Goal: Task Accomplishment & Management: Use online tool/utility

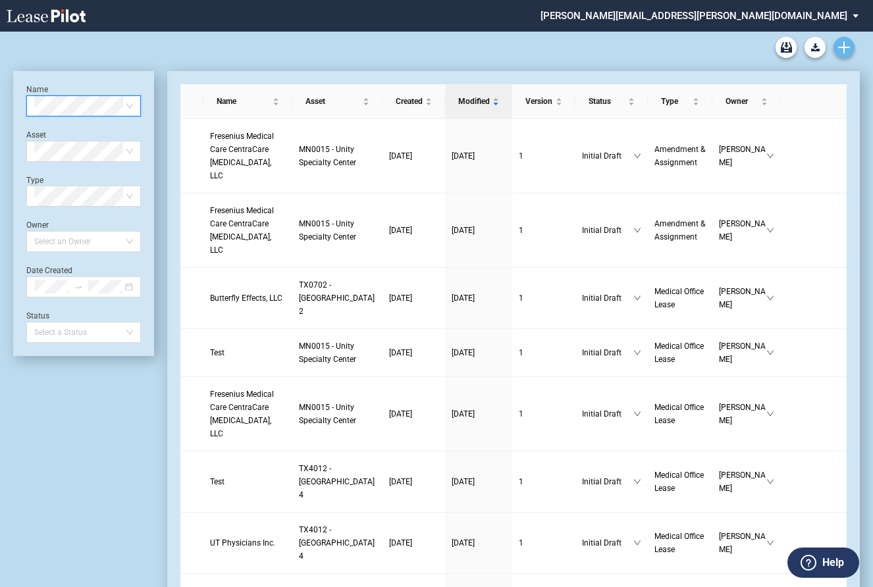
click at [845, 49] on icon "Create new document" at bounding box center [844, 47] width 12 height 12
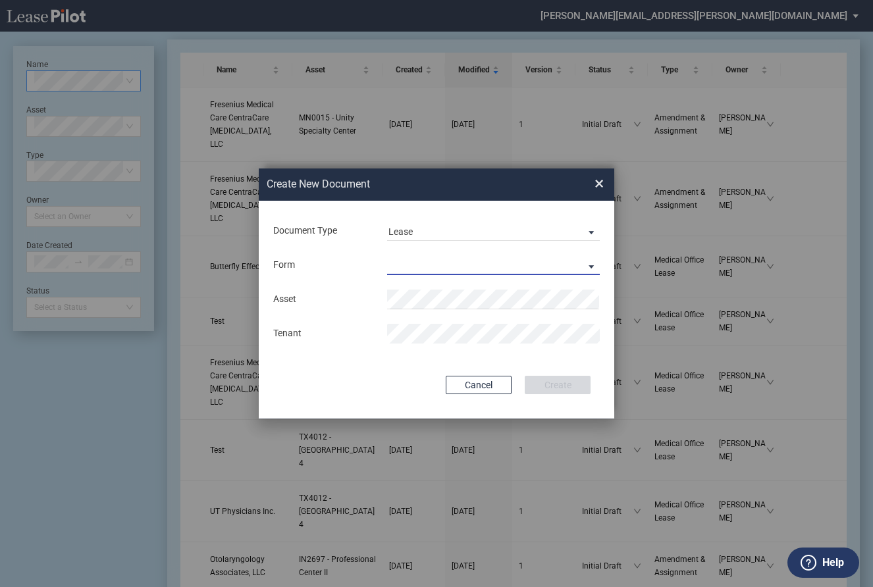
click at [414, 262] on md-select "Medical Office Lease Scottsdale Lease Louisville Lease 1370 Medical Place Lease…" at bounding box center [493, 265] width 213 height 20
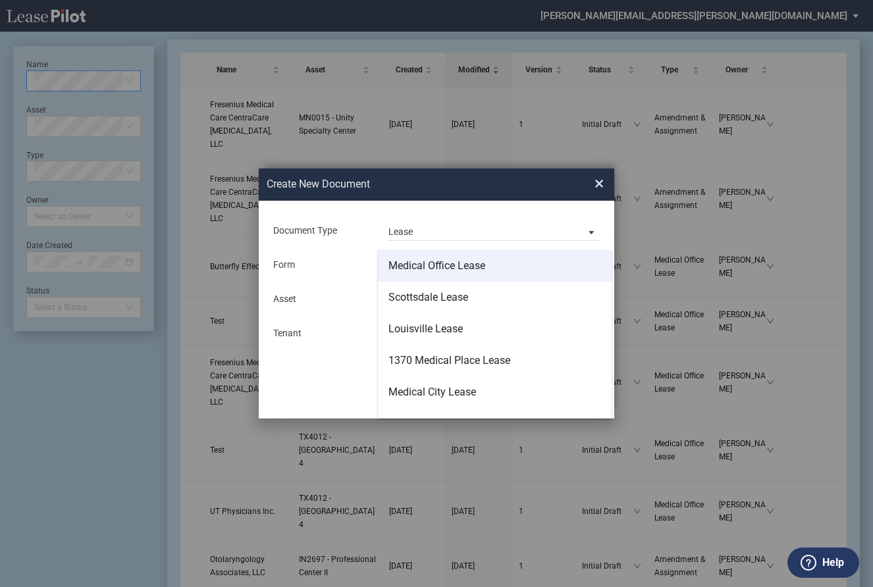
click at [466, 265] on div "Medical Office Lease" at bounding box center [436, 266] width 97 height 14
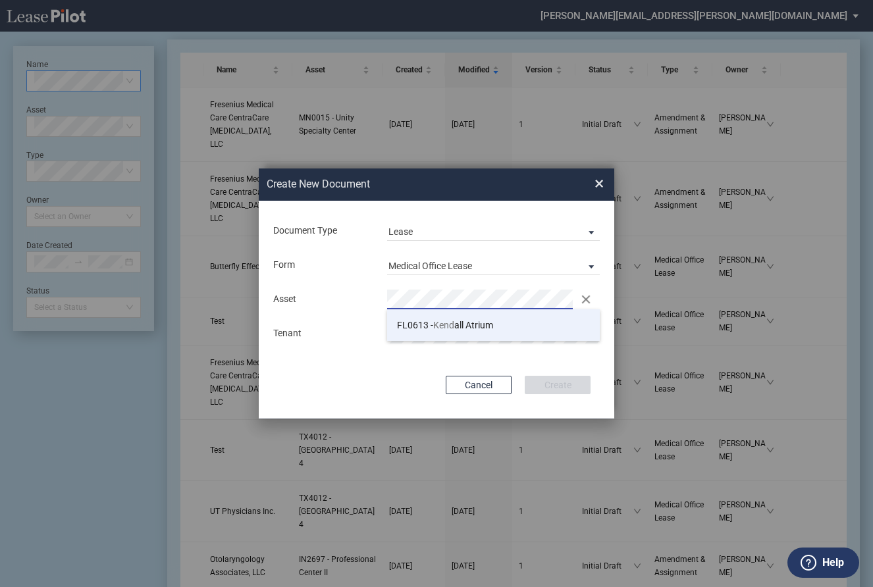
click at [442, 323] on span "Kend" at bounding box center [443, 325] width 21 height 11
click at [518, 358] on md-input-container "Use Conformed Deal The selected building was not in your LeasePilot platform wh…" at bounding box center [436, 358] width 329 height 3
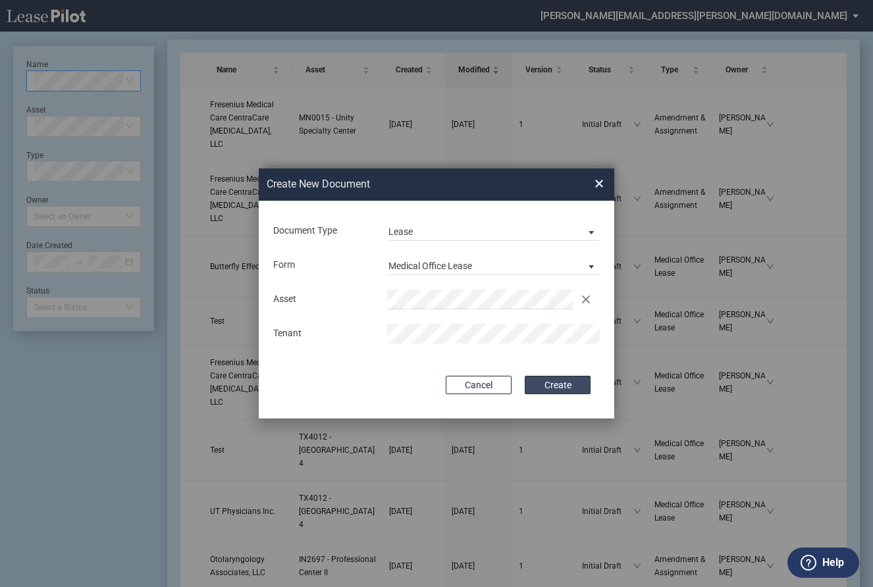
click at [558, 383] on button "Create" at bounding box center [558, 385] width 66 height 18
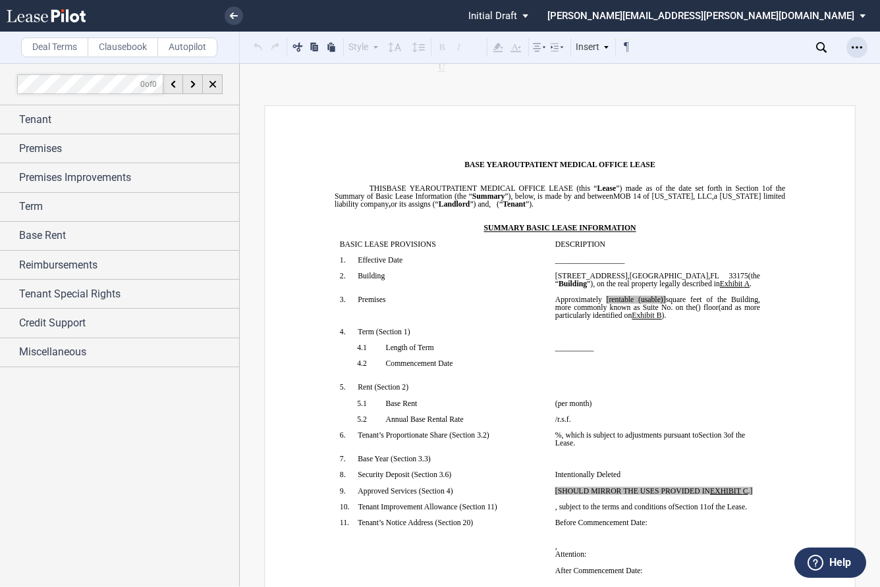
click at [858, 51] on icon "Open Lease options menu" at bounding box center [856, 47] width 11 height 11
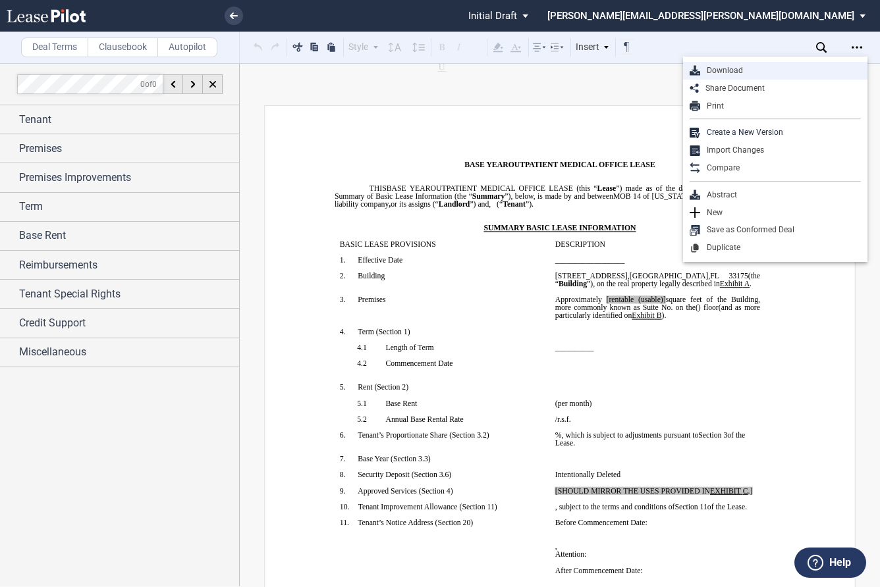
click at [729, 69] on div "Download" at bounding box center [780, 70] width 161 height 11
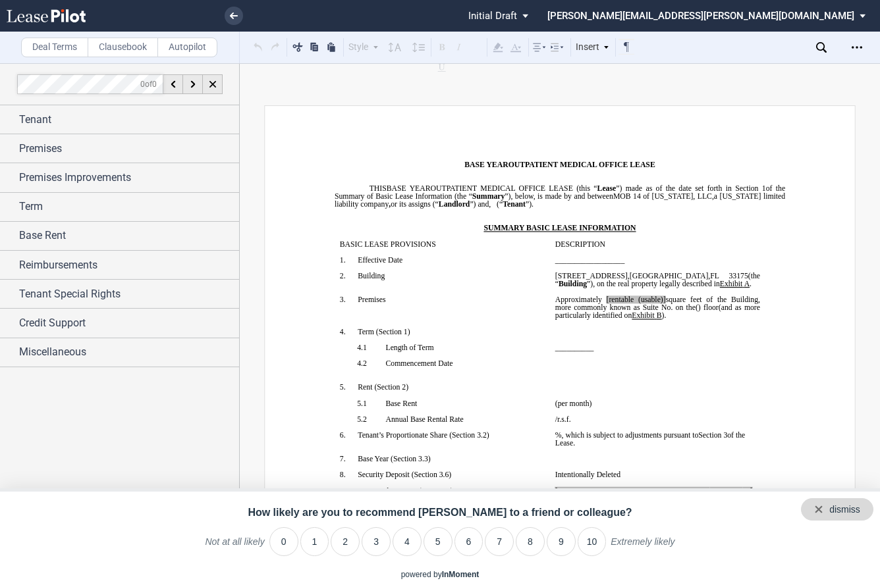
click at [859, 504] on div "dismiss" at bounding box center [844, 510] width 31 height 13
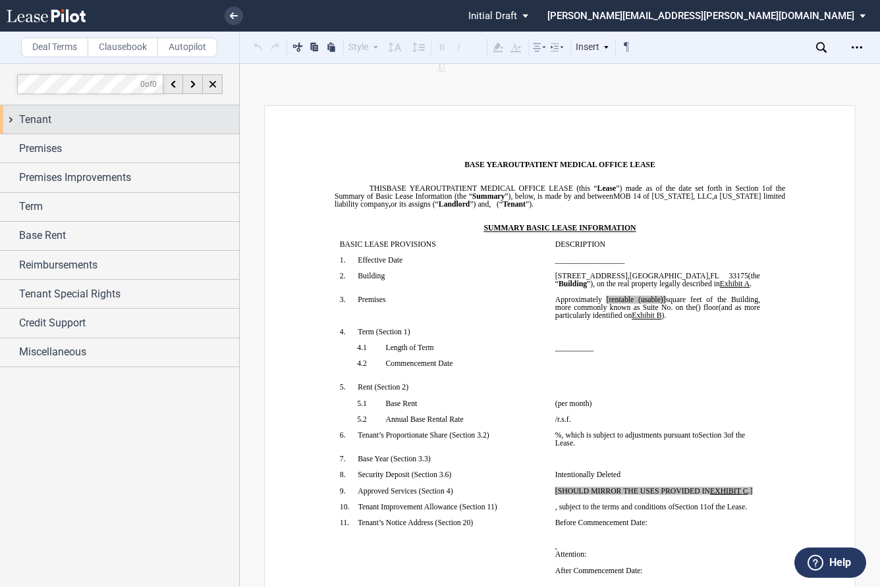
click at [38, 122] on span "Tenant" at bounding box center [35, 120] width 32 height 16
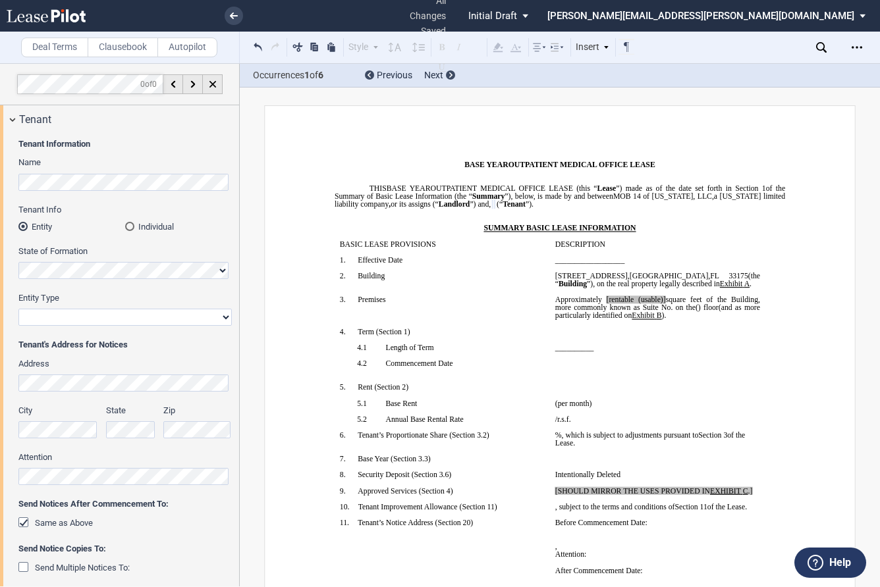
click at [117, 311] on select "Corporation Limited Liability Company General Partnership Limited Partnership O…" at bounding box center [124, 317] width 213 height 17
select select "corporation"
click at [18, 309] on select "Corporation Limited Liability Company General Partnership Limited Partnership O…" at bounding box center [124, 317] width 213 height 17
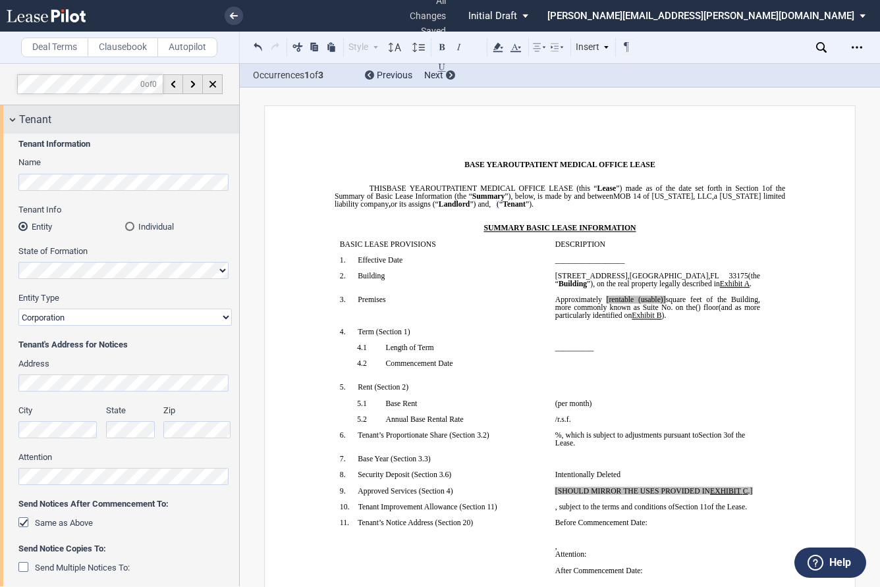
click at [12, 118] on div "Tenant" at bounding box center [119, 119] width 239 height 28
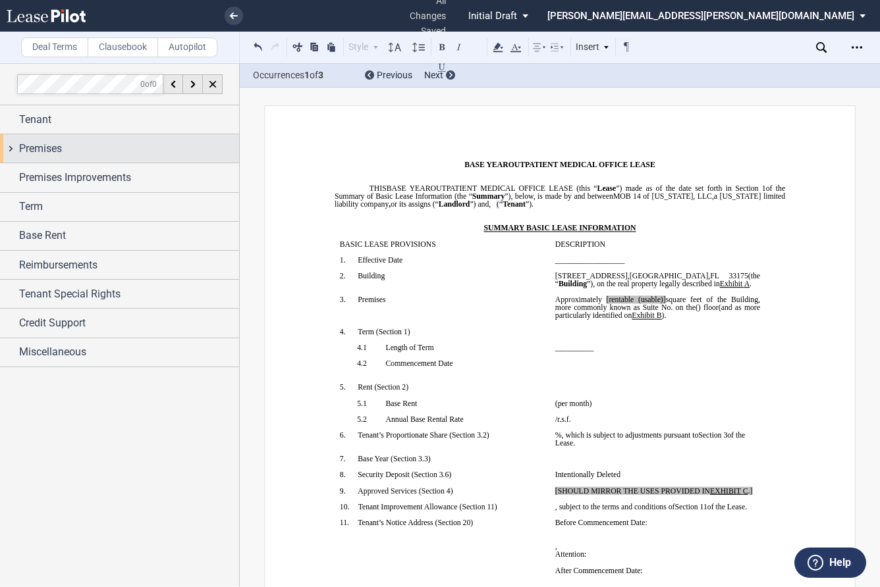
click at [14, 147] on div "Premises" at bounding box center [119, 148] width 239 height 28
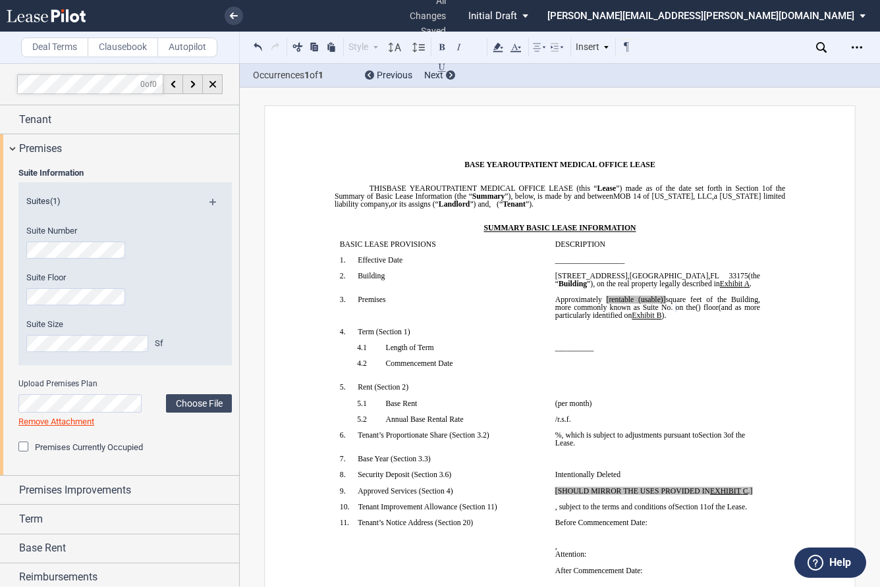
click at [59, 286] on div "Suite Floor" at bounding box center [107, 289] width 162 height 34
click at [183, 277] on label "Suite Floor" at bounding box center [107, 278] width 162 height 12
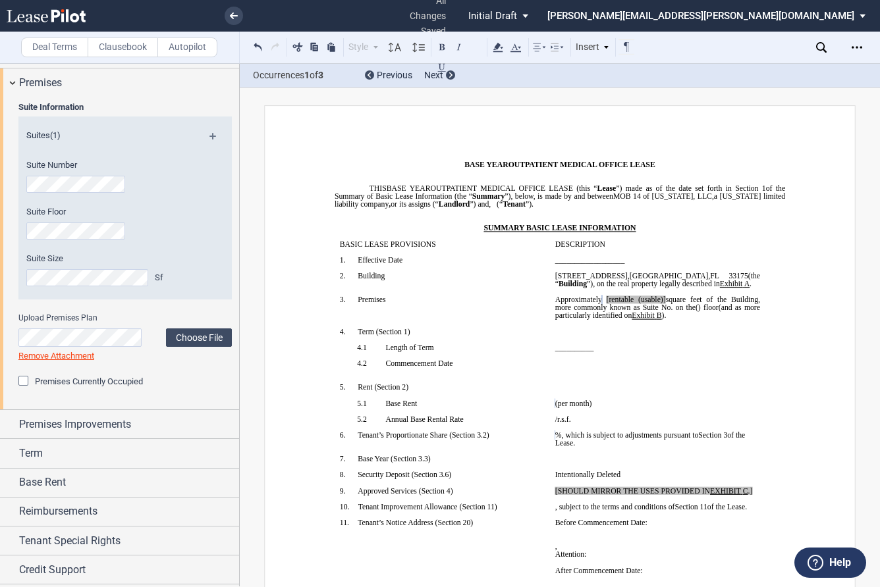
click at [631, 298] on span "[rentable (usable)]" at bounding box center [635, 300] width 59 height 8
click at [689, 298] on span "square feet of the Building, more commonly known as Suite No." at bounding box center [658, 304] width 207 height 16
click at [199, 336] on label "Choose File" at bounding box center [199, 338] width 66 height 18
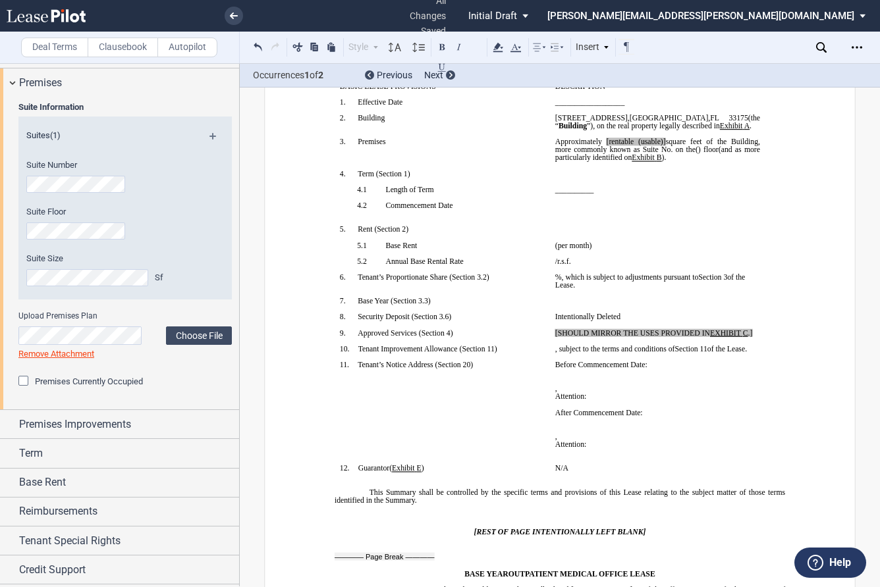
scroll to position [0, 0]
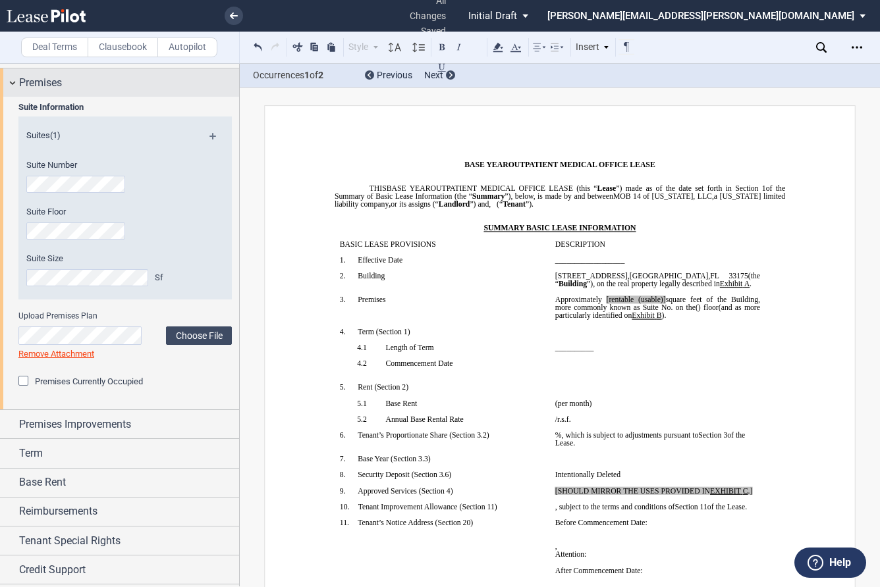
click at [12, 80] on div "Premises" at bounding box center [119, 82] width 239 height 28
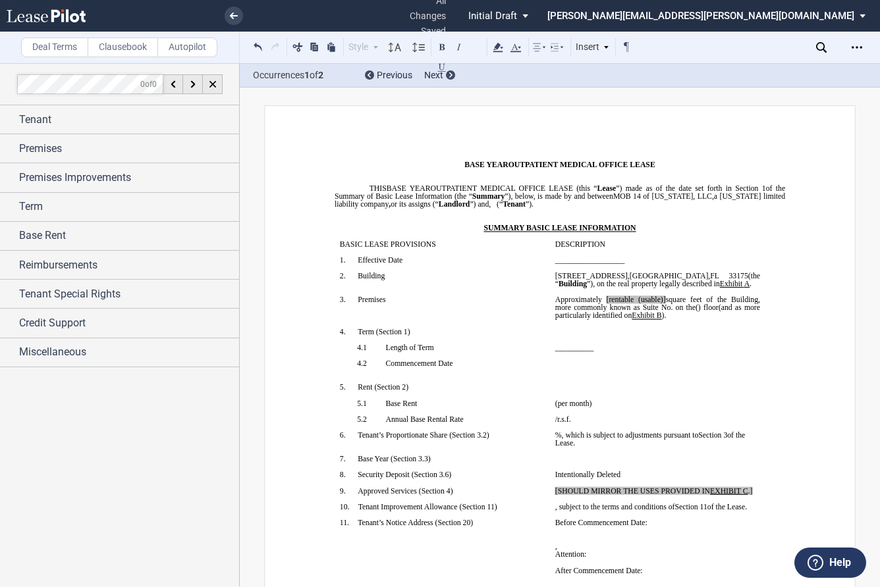
click at [654, 301] on span "[rentable (usable)]" at bounding box center [635, 300] width 59 height 8
drag, startPoint x: 687, startPoint y: 298, endPoint x: 627, endPoint y: 298, distance: 59.9
click at [627, 298] on span "Approximately ﻿ ﻿ [rentable (usable)] square feet of the Building, more commonl…" at bounding box center [658, 304] width 207 height 16
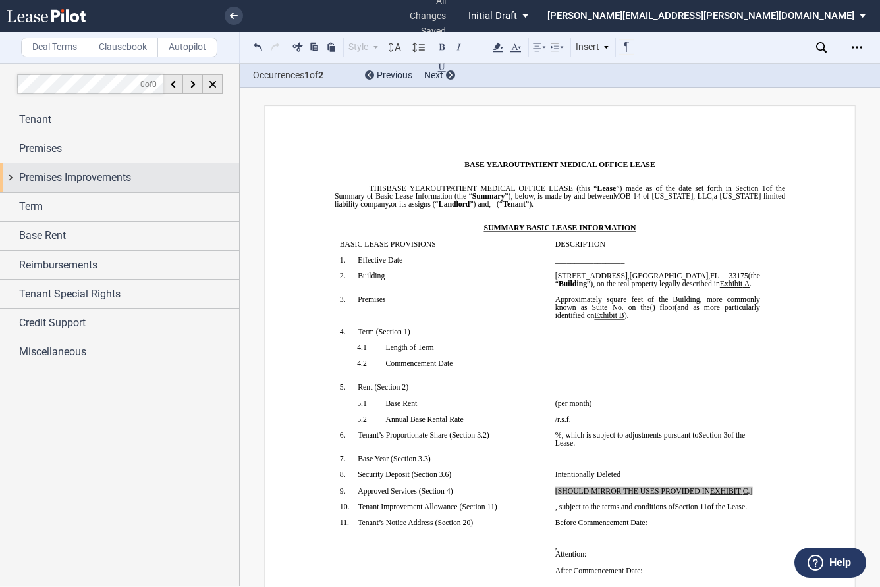
click at [13, 176] on div "Premises Improvements" at bounding box center [119, 177] width 239 height 28
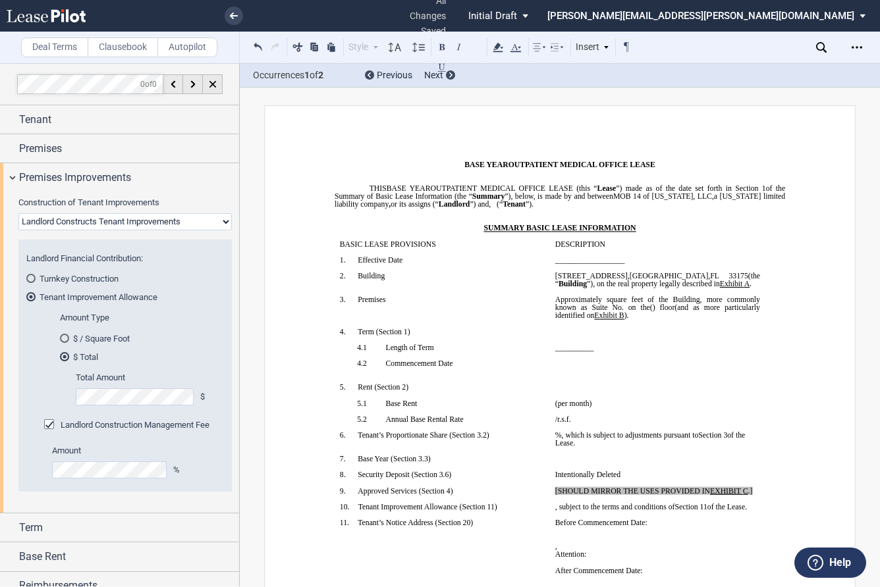
click at [65, 336] on div "$ / Square Foot" at bounding box center [64, 338] width 9 height 9
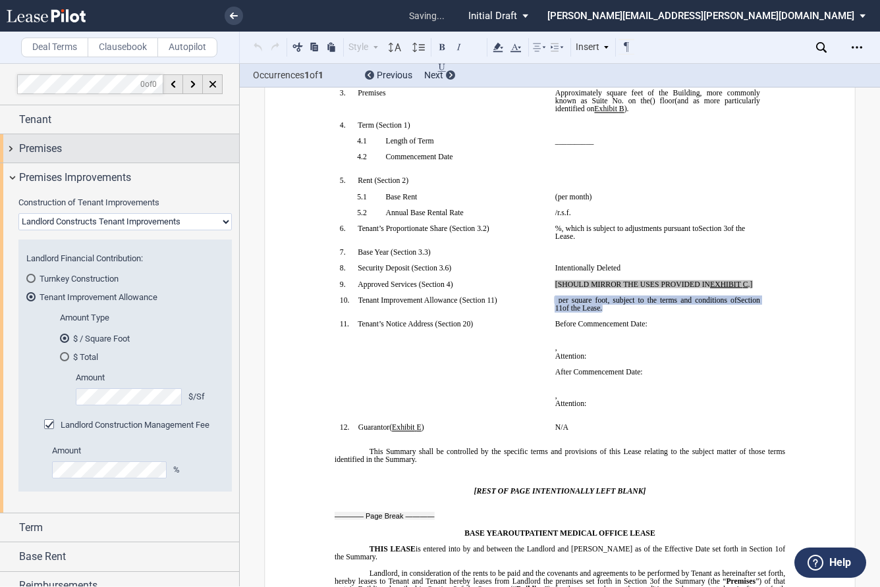
scroll to position [227, 0]
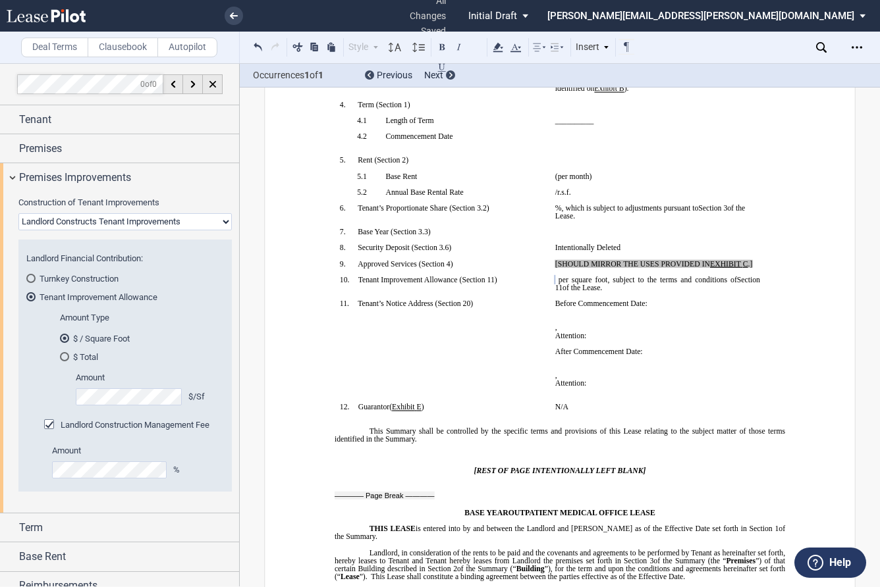
click at [49, 420] on div "Landlord Construction Management Fee" at bounding box center [50, 425] width 13 height 13
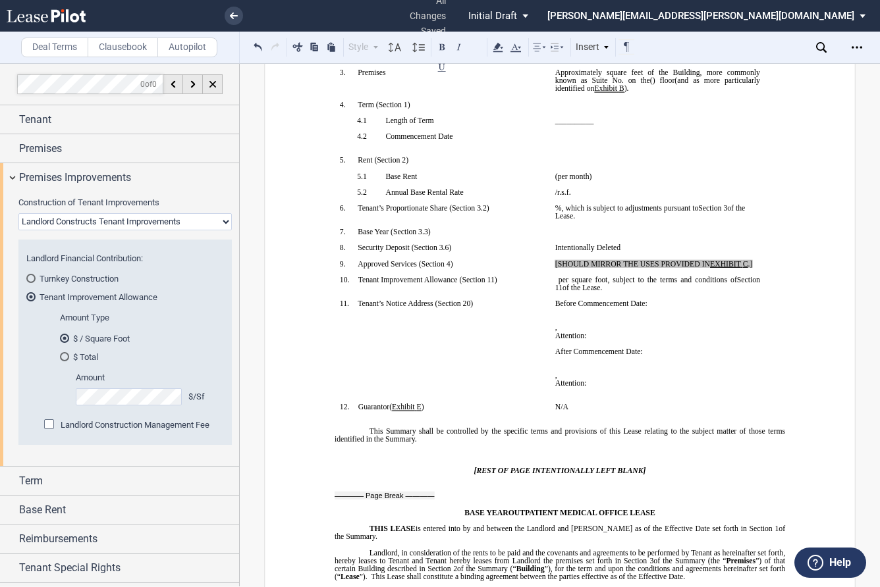
click at [47, 426] on div "Landlord Construction Management Fee" at bounding box center [50, 425] width 13 height 13
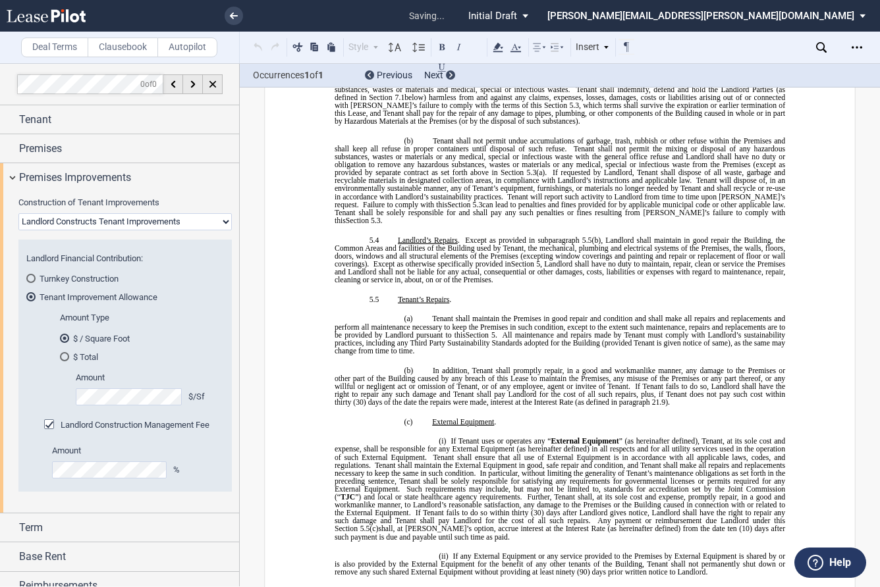
scroll to position [6175, 0]
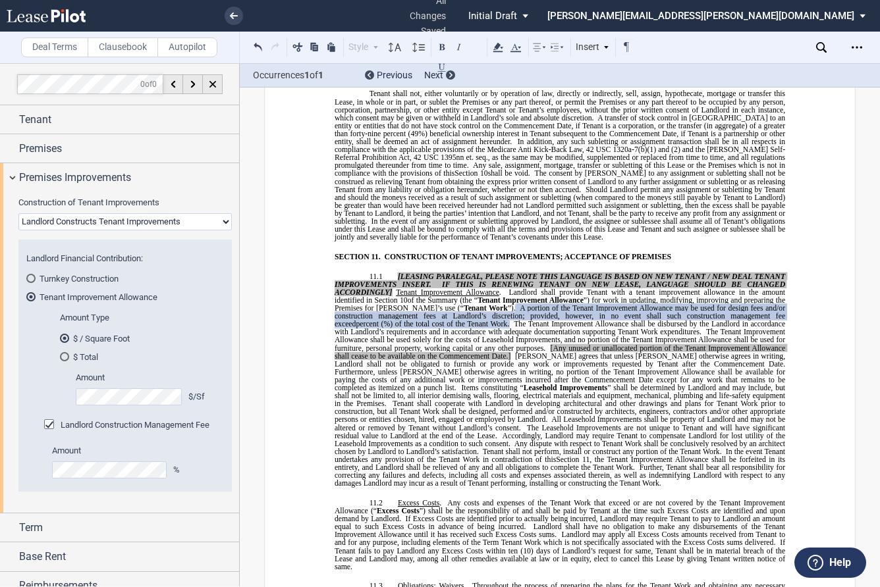
click at [48, 426] on div "Landlord Construction Management Fee" at bounding box center [50, 425] width 13 height 13
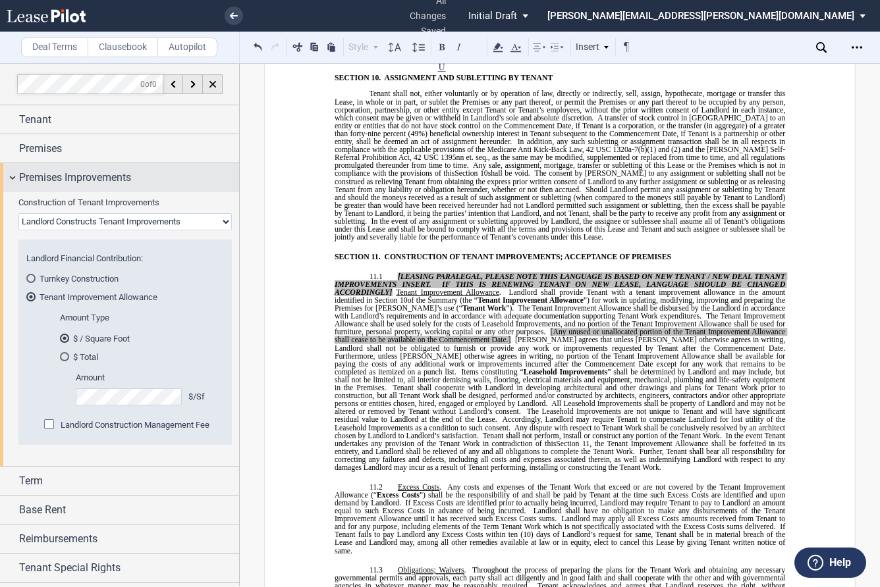
click at [16, 178] on div "Premises Improvements" at bounding box center [119, 177] width 239 height 28
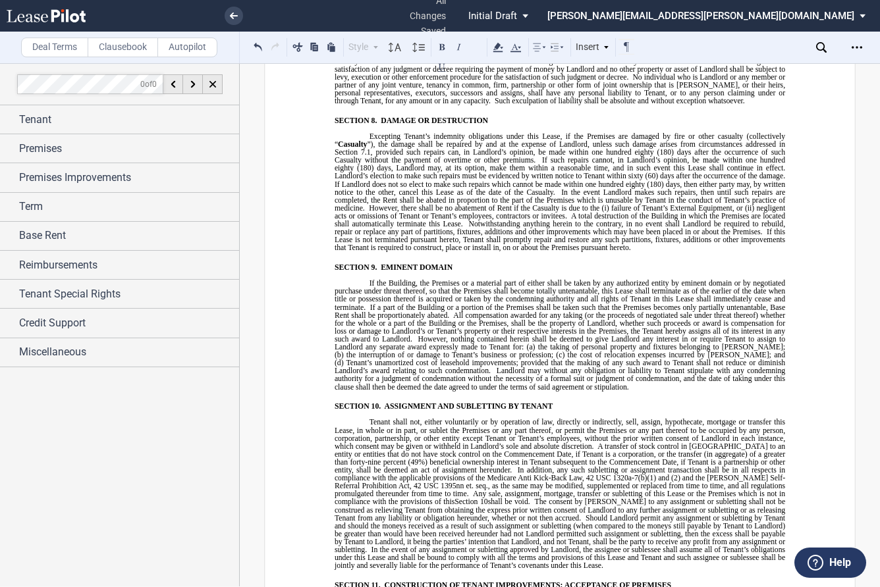
scroll to position [5846, 0]
